Goal: Check status: Check status

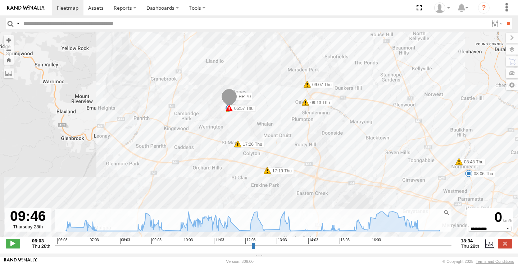
select select "**********"
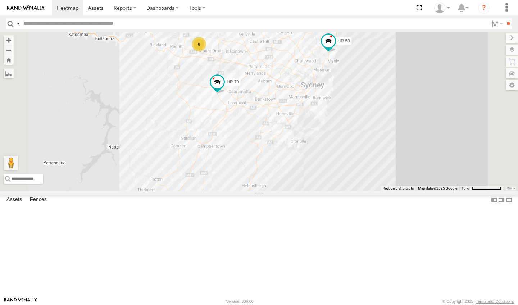
drag, startPoint x: 353, startPoint y: 218, endPoint x: 360, endPoint y: 200, distance: 19.0
click at [360, 191] on div "FMB08S HR 50 PM 30 HR 70 6" at bounding box center [259, 111] width 518 height 159
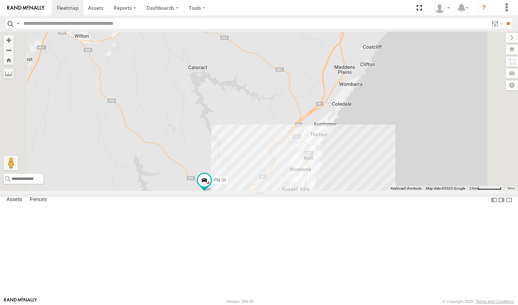
drag, startPoint x: 323, startPoint y: 258, endPoint x: 317, endPoint y: 209, distance: 49.9
click at [317, 191] on div "HR 50 PM 30 HR 70" at bounding box center [259, 111] width 518 height 159
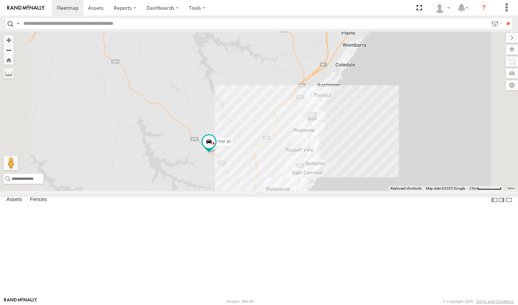
drag, startPoint x: 324, startPoint y: 277, endPoint x: 328, endPoint y: 233, distance: 44.4
click at [328, 191] on div "HR 50 PM 30 HR 70" at bounding box center [259, 111] width 518 height 159
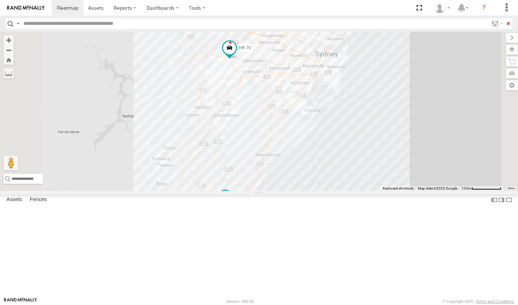
drag, startPoint x: 334, startPoint y: 182, endPoint x: 333, endPoint y: 217, distance: 34.9
click at [333, 191] on div "HR 50 PM 30 HR 70 6" at bounding box center [259, 111] width 518 height 159
